Goal: Navigation & Orientation: Find specific page/section

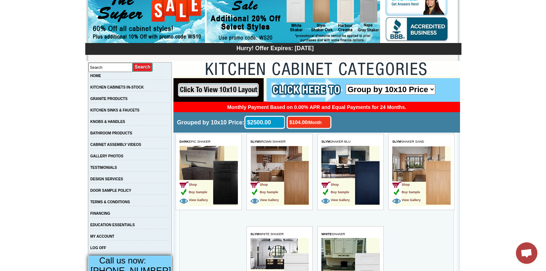
scroll to position [57, 0]
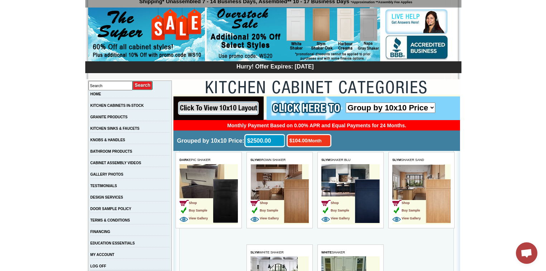
click at [374, 106] on select "Group by 10x10 Price Group by Color" at bounding box center [390, 107] width 90 height 10
select select "color_group_sort"
click at [345, 102] on select "Group by 10x10 Price Group by Color" at bounding box center [390, 107] width 90 height 10
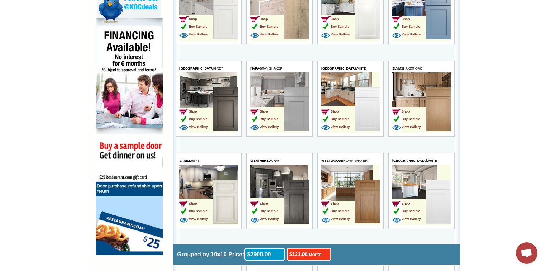
scroll to position [352, 0]
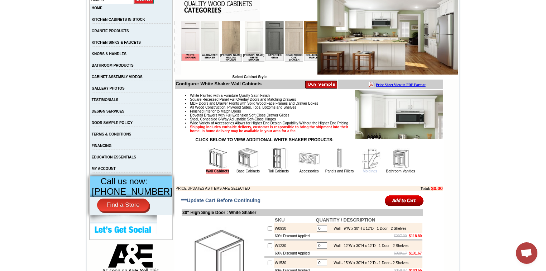
click at [363, 173] on link "Moldings" at bounding box center [369, 171] width 14 height 4
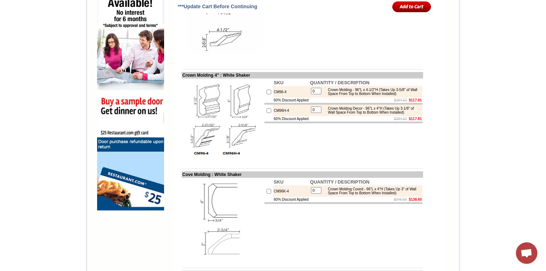
scroll to position [487, 0]
